Goal: Check status

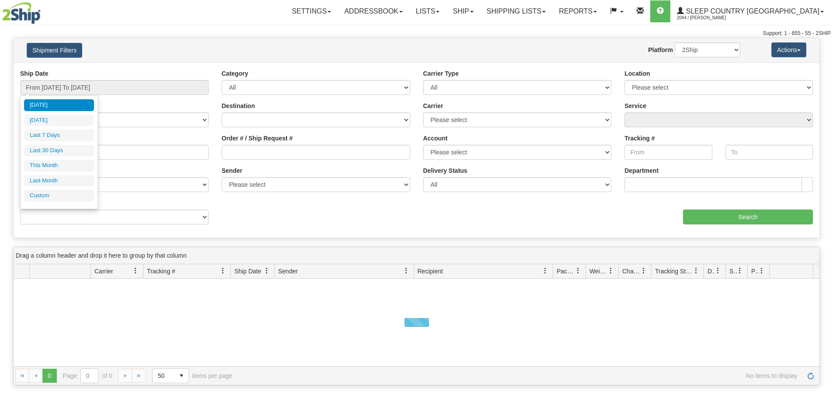
click at [44, 85] on input "From [DATE] To [DATE]" at bounding box center [114, 87] width 189 height 15
click at [49, 148] on li "Last 30 Days" at bounding box center [59, 151] width 70 height 12
type input "From [DATE] To [DATE]"
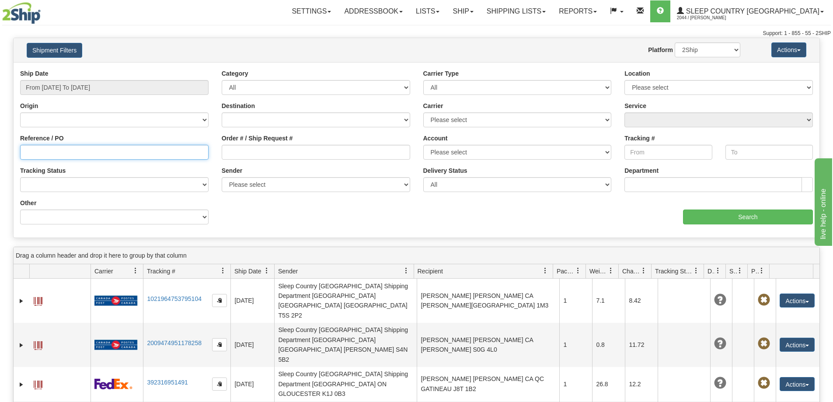
click at [26, 150] on input "Reference / PO" at bounding box center [114, 152] width 189 height 15
paste input "9000H999397"
type input "9000H999397"
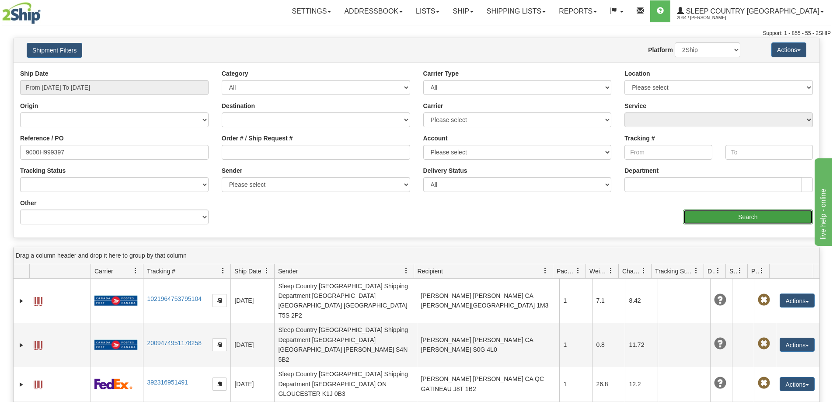
click at [727, 213] on input "Search" at bounding box center [748, 217] width 130 height 15
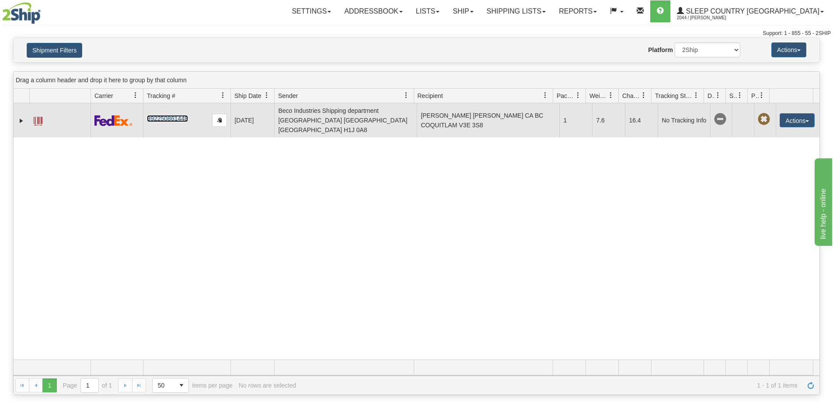
click at [167, 115] on link "392250861448" at bounding box center [167, 118] width 41 height 7
